Goal: Information Seeking & Learning: Learn about a topic

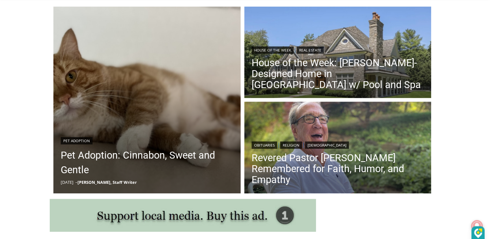
scroll to position [232, 0]
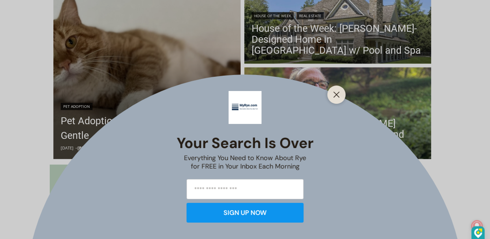
drag, startPoint x: 0, startPoint y: 0, endPoint x: 71, endPoint y: 98, distance: 120.6
click at [71, 98] on div "Your Search is Over Everything You Need to Know About Rye for FREE in Your Inbo…" at bounding box center [245, 119] width 490 height 239
click at [333, 93] on icon "Close" at bounding box center [336, 94] width 7 height 7
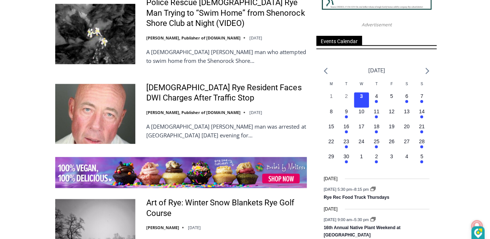
scroll to position [1030, 0]
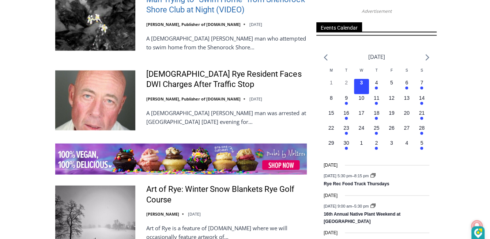
click at [214, 15] on link "Police Rescue [DEMOGRAPHIC_DATA] Rye Man Trying to “Swim Home” from Shenorock S…" at bounding box center [226, -1] width 160 height 31
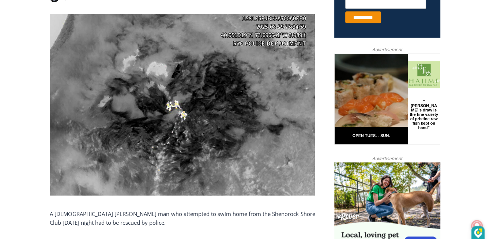
scroll to position [332, 0]
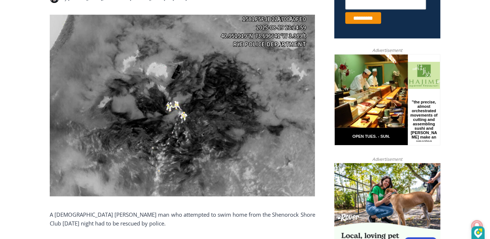
click at [212, 138] on img at bounding box center [182, 106] width 265 height 182
